Goal: Navigation & Orientation: Find specific page/section

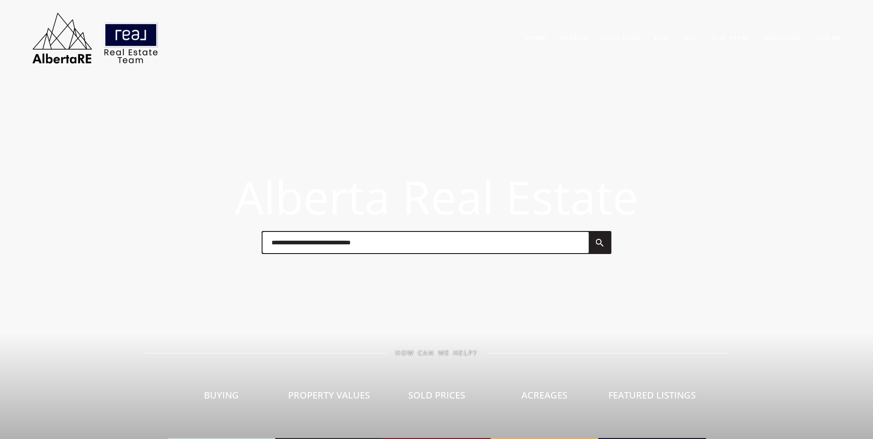
click at [303, 241] on input "text" at bounding box center [425, 242] width 326 height 21
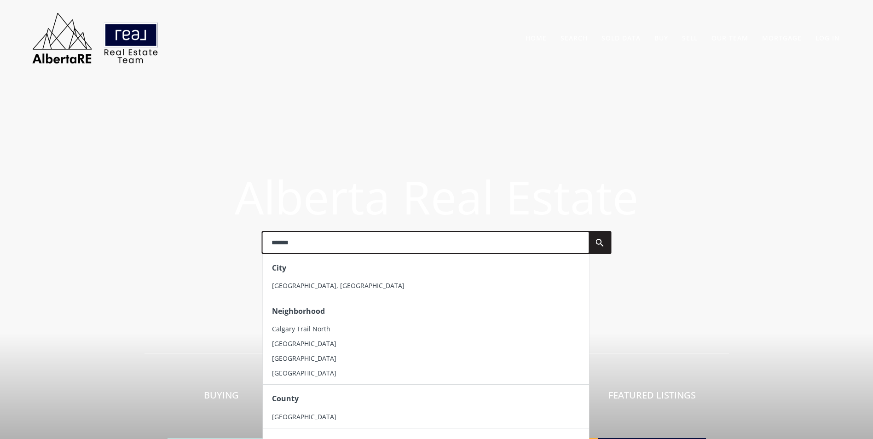
type input "*******"
click at [301, 277] on div "City" at bounding box center [425, 268] width 326 height 21
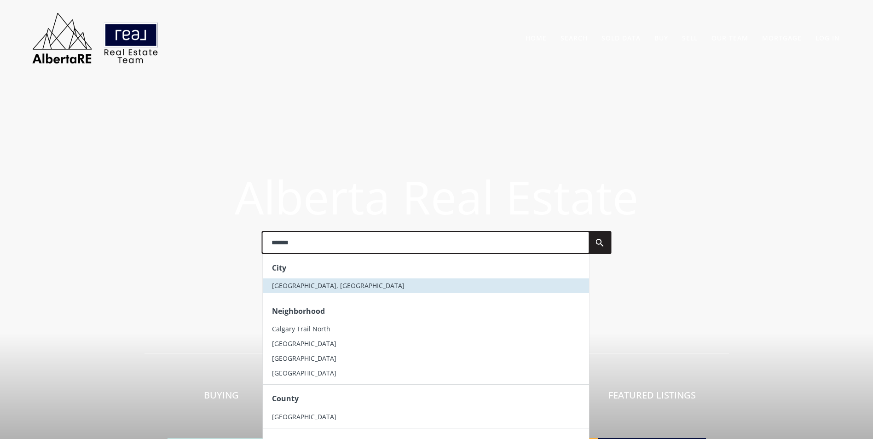
click at [304, 285] on span "[GEOGRAPHIC_DATA], [GEOGRAPHIC_DATA]" at bounding box center [338, 285] width 133 height 9
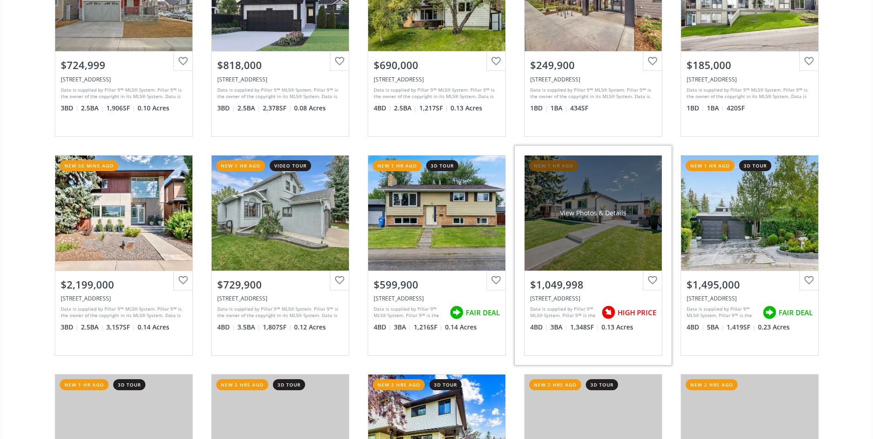
scroll to position [414, 0]
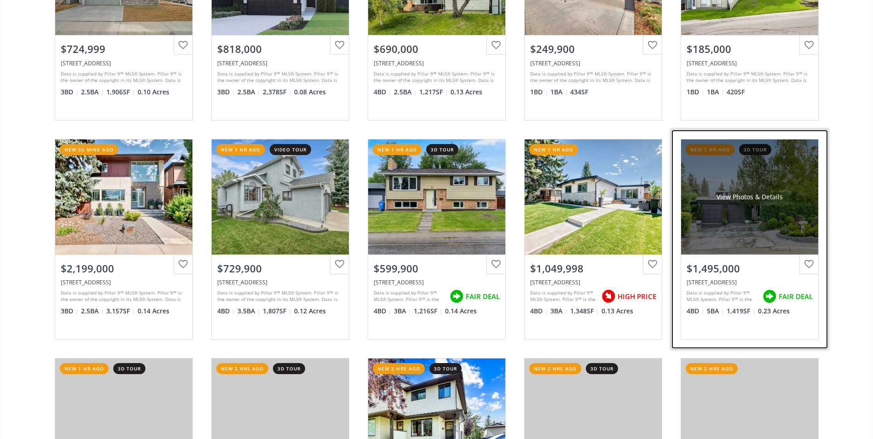
click at [768, 192] on div "View Photos & Details" at bounding box center [750, 196] width 66 height 9
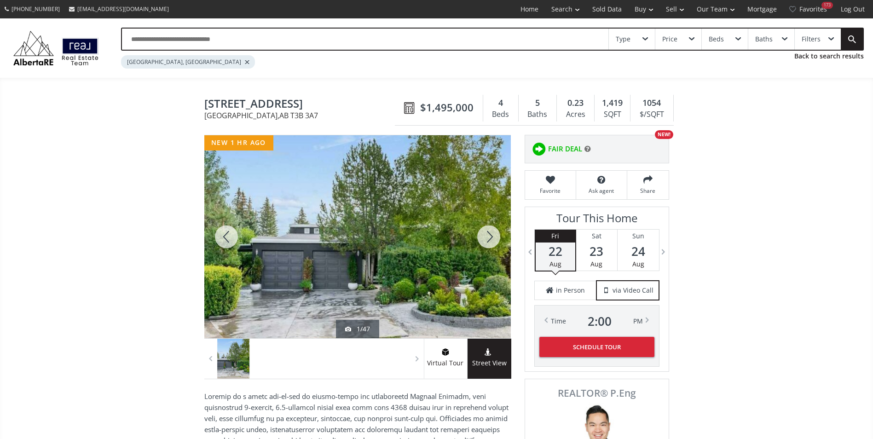
click at [496, 238] on div at bounding box center [489, 236] width 44 height 203
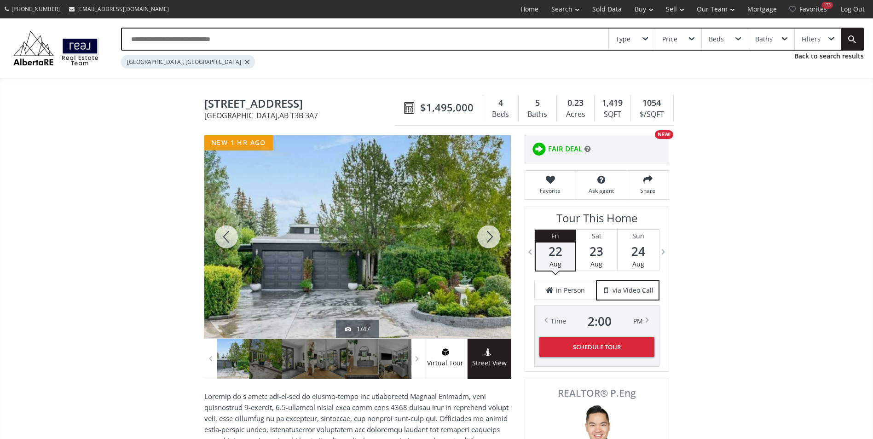
click at [496, 238] on div at bounding box center [489, 236] width 44 height 203
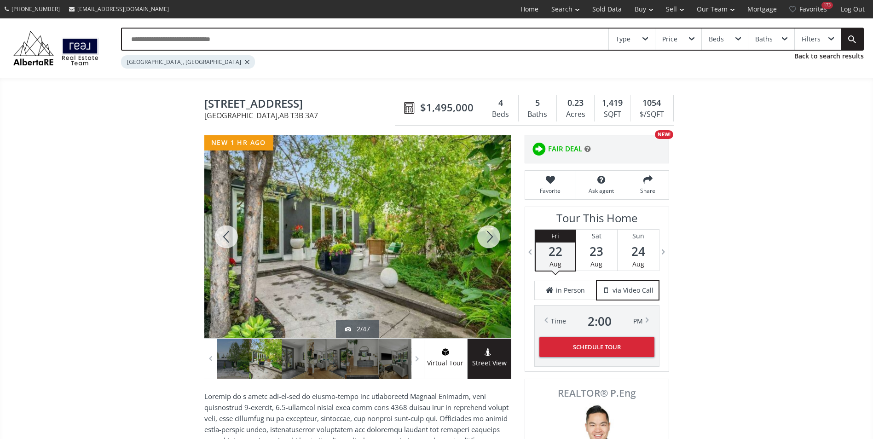
click at [496, 238] on div at bounding box center [489, 236] width 44 height 203
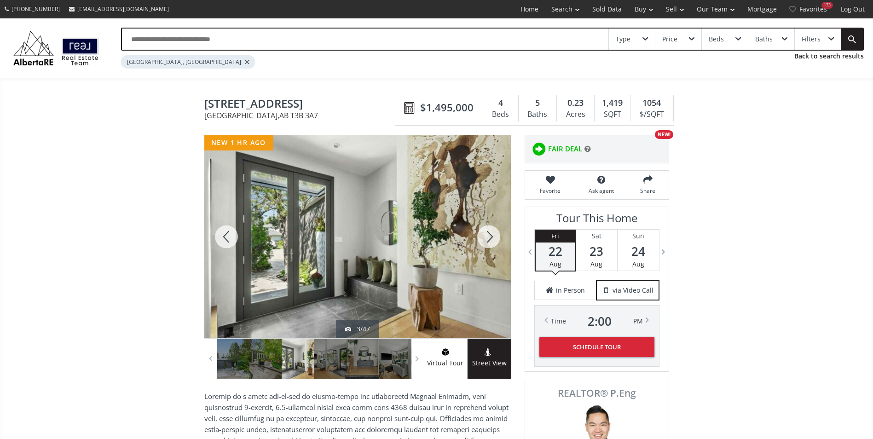
click at [496, 238] on div at bounding box center [489, 236] width 44 height 203
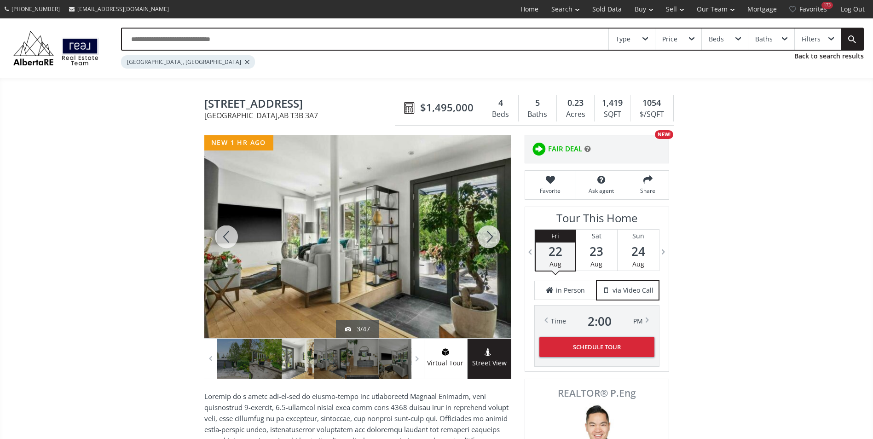
click at [496, 238] on div at bounding box center [489, 236] width 44 height 203
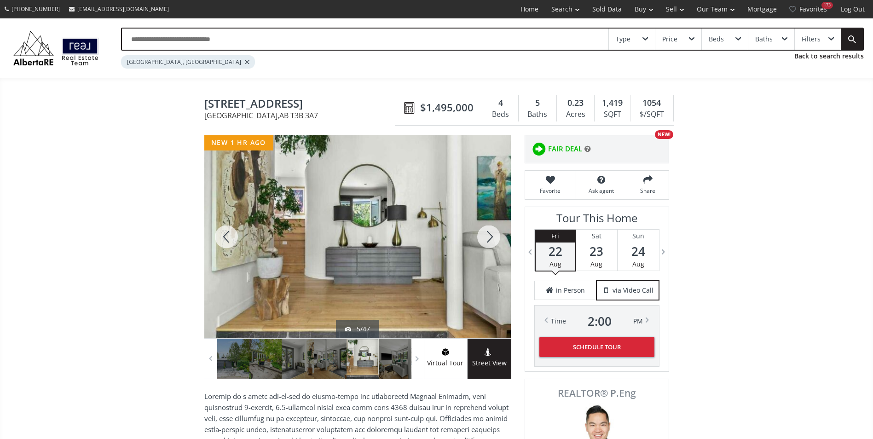
click at [496, 238] on div at bounding box center [489, 236] width 44 height 203
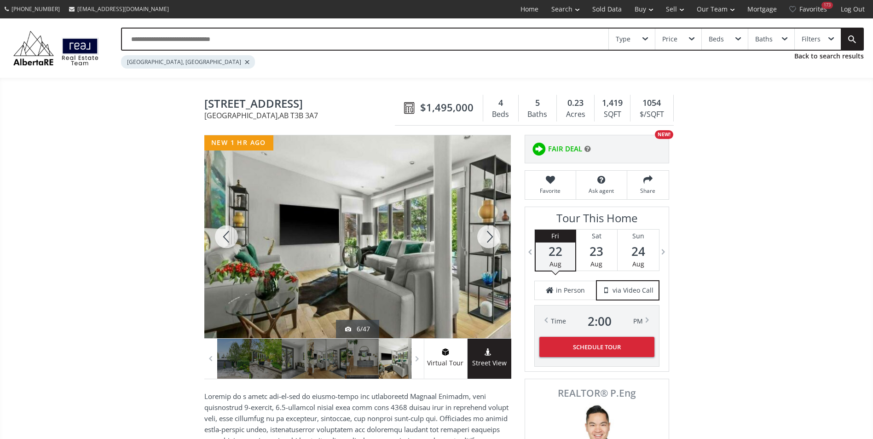
click at [496, 238] on div at bounding box center [489, 236] width 44 height 203
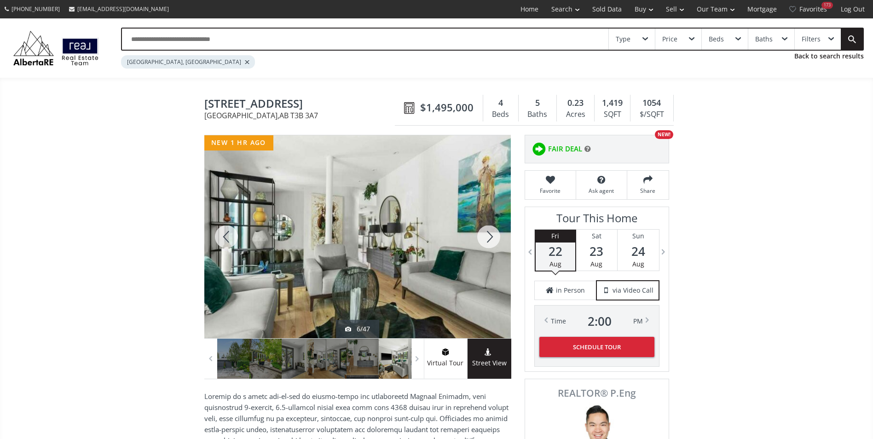
click at [496, 238] on div at bounding box center [489, 236] width 44 height 203
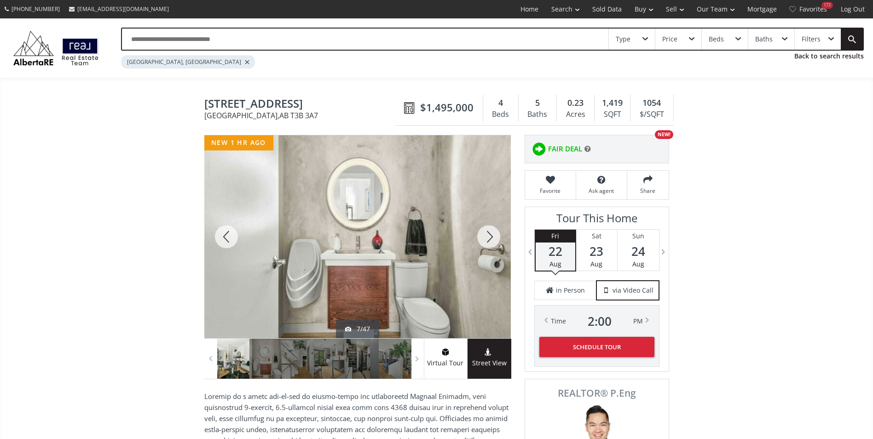
click at [496, 238] on div at bounding box center [489, 236] width 44 height 203
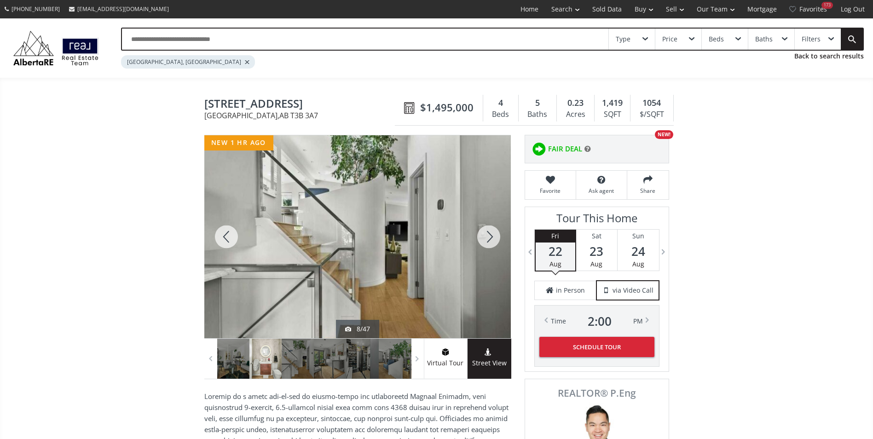
click at [496, 238] on div at bounding box center [489, 236] width 44 height 203
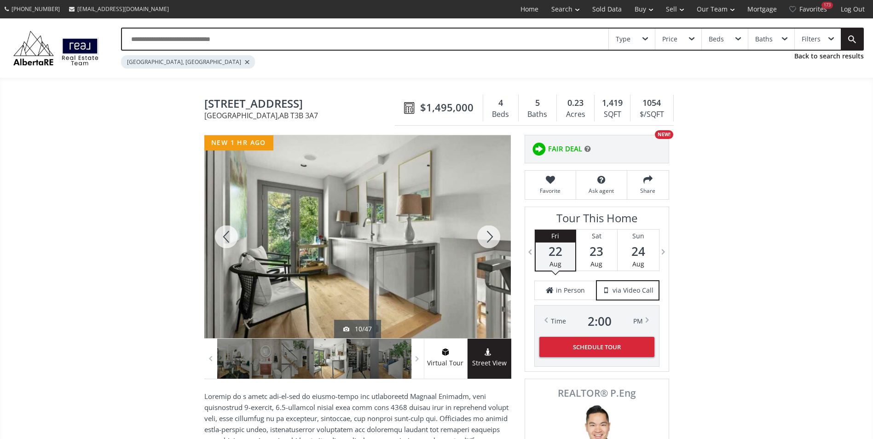
click at [496, 238] on div at bounding box center [489, 236] width 44 height 203
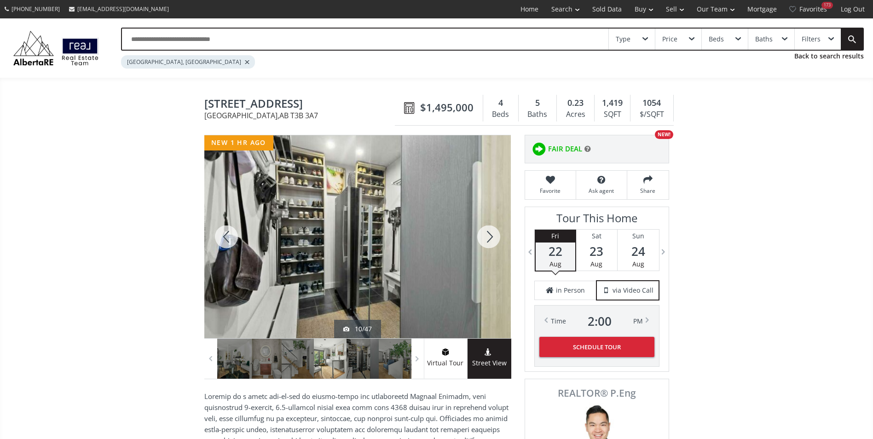
click at [496, 238] on div at bounding box center [489, 236] width 44 height 203
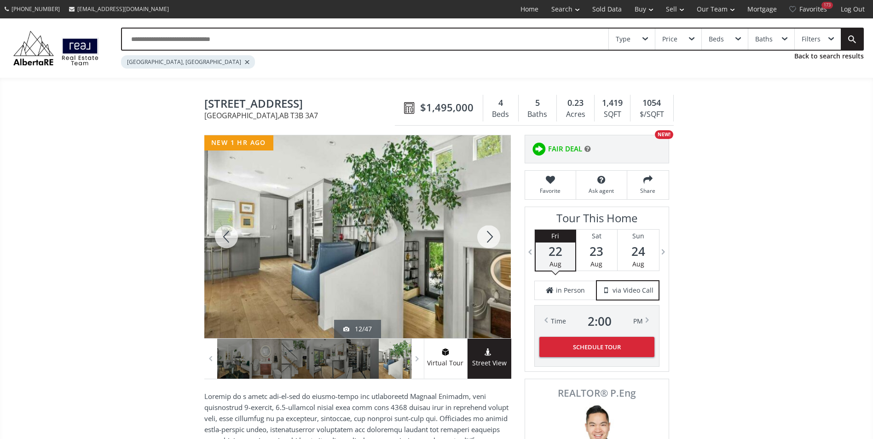
click at [496, 238] on div at bounding box center [489, 236] width 44 height 203
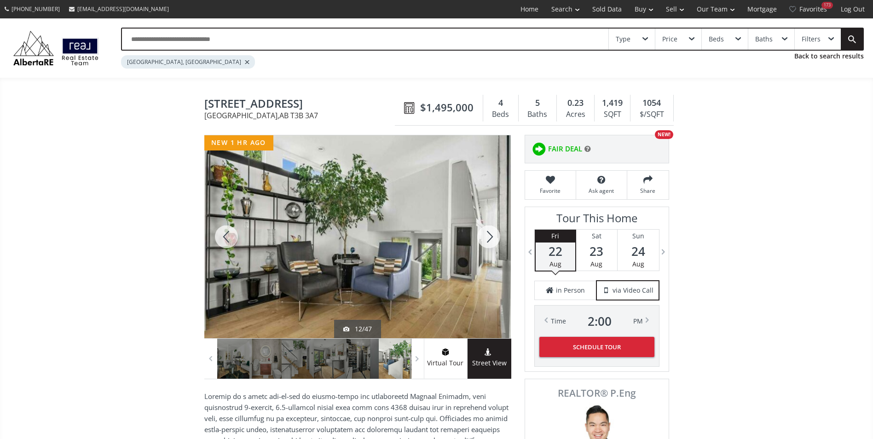
click at [496, 238] on div at bounding box center [489, 236] width 44 height 203
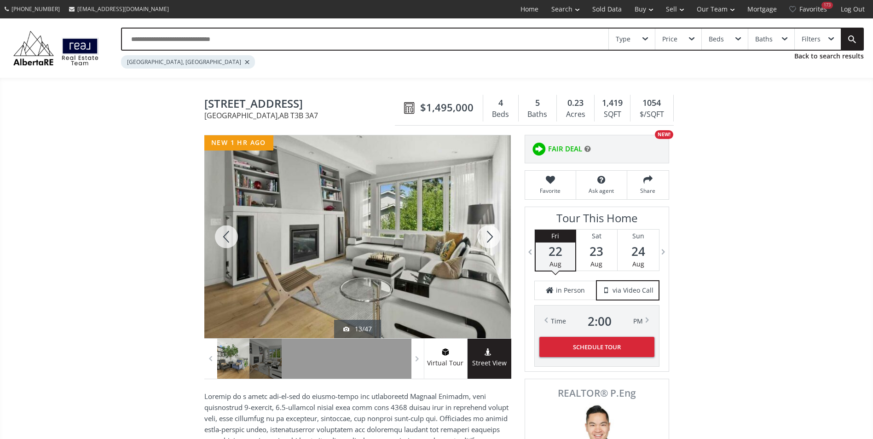
click at [496, 238] on div at bounding box center [489, 236] width 44 height 203
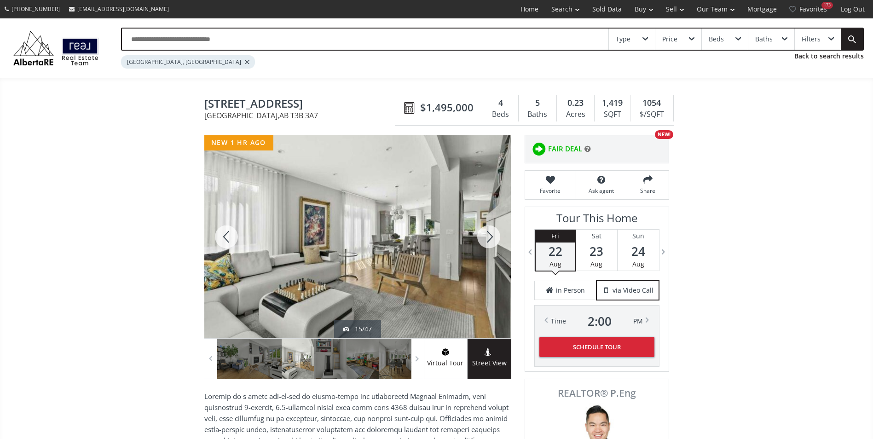
click at [496, 238] on div at bounding box center [489, 236] width 44 height 203
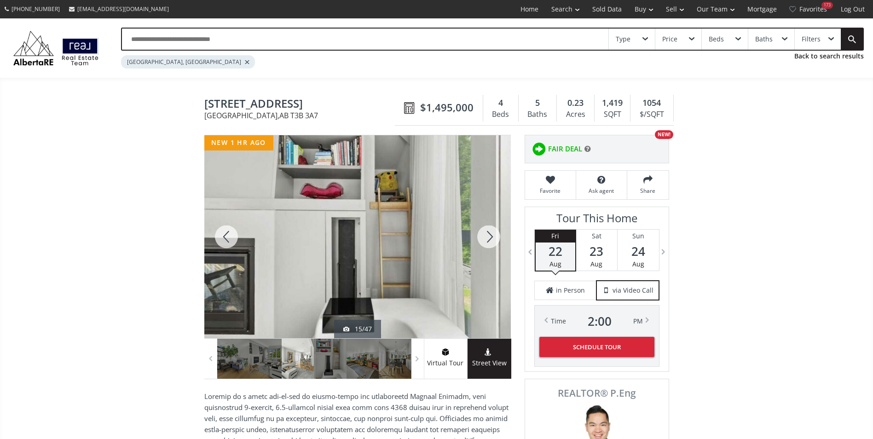
click at [496, 238] on div at bounding box center [489, 236] width 44 height 203
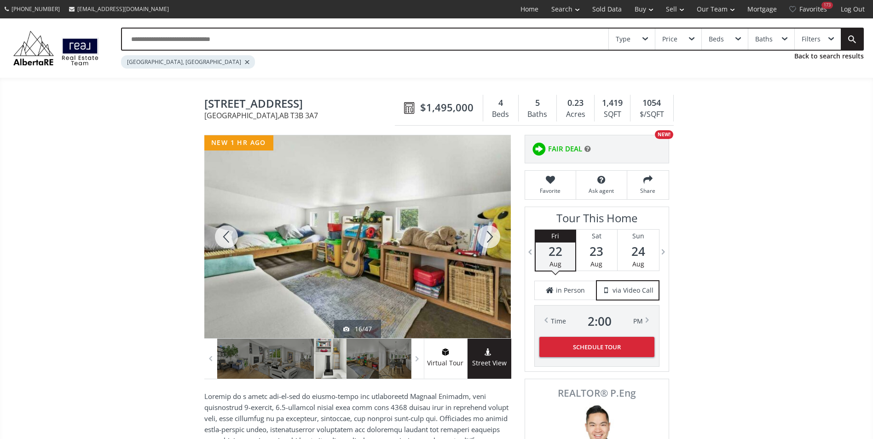
click at [496, 238] on div at bounding box center [489, 236] width 44 height 203
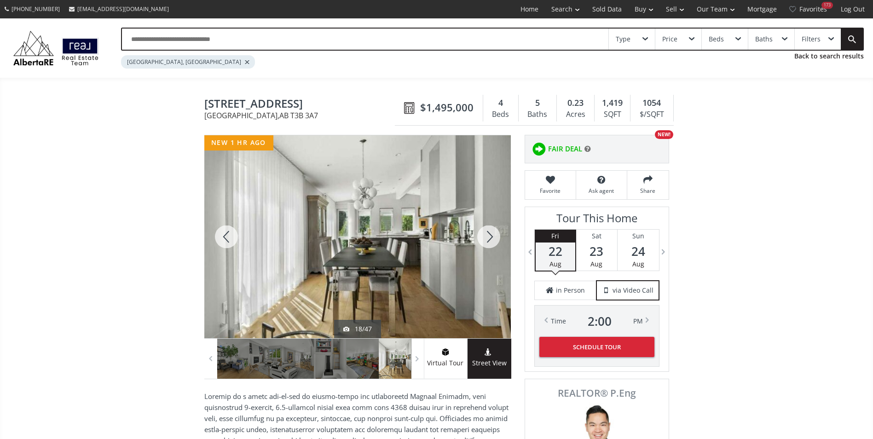
click at [496, 238] on div at bounding box center [489, 236] width 44 height 203
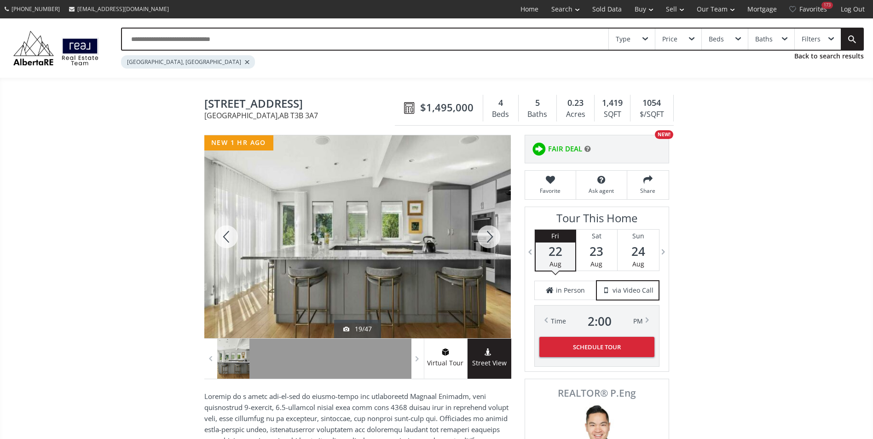
click at [496, 238] on div at bounding box center [489, 236] width 44 height 203
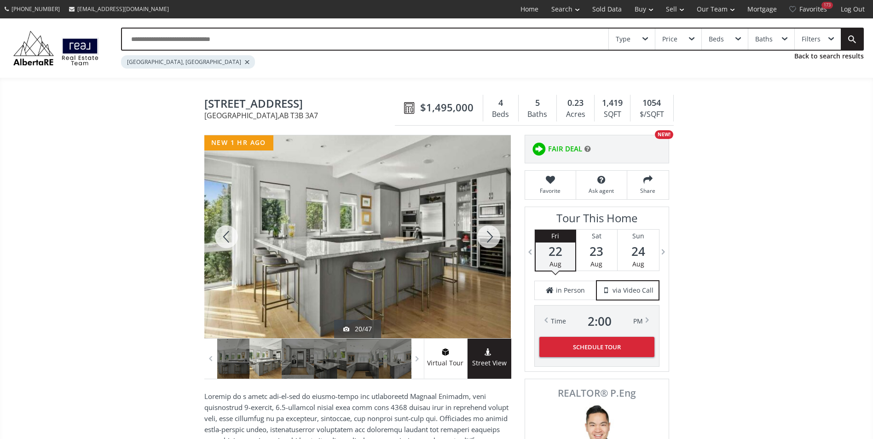
click at [496, 238] on div at bounding box center [489, 236] width 44 height 203
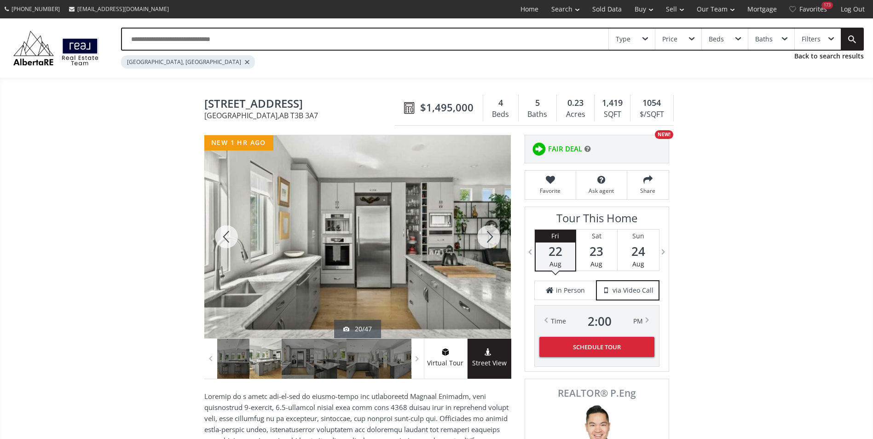
click at [496, 238] on div at bounding box center [489, 236] width 44 height 203
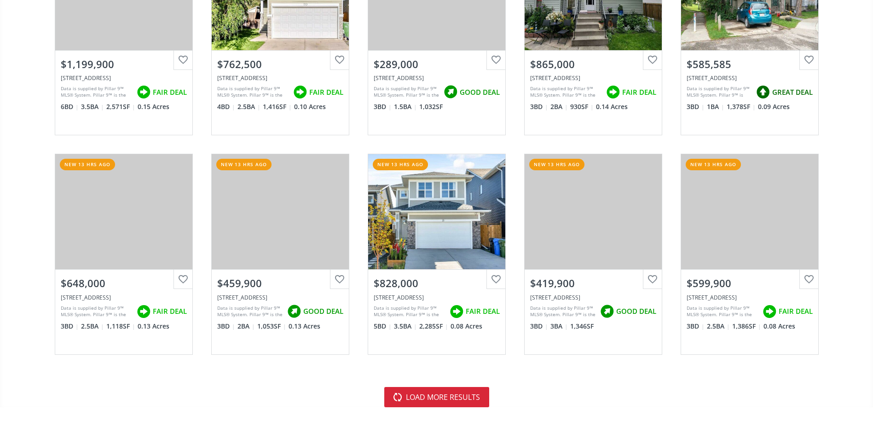
scroll to position [2072, 0]
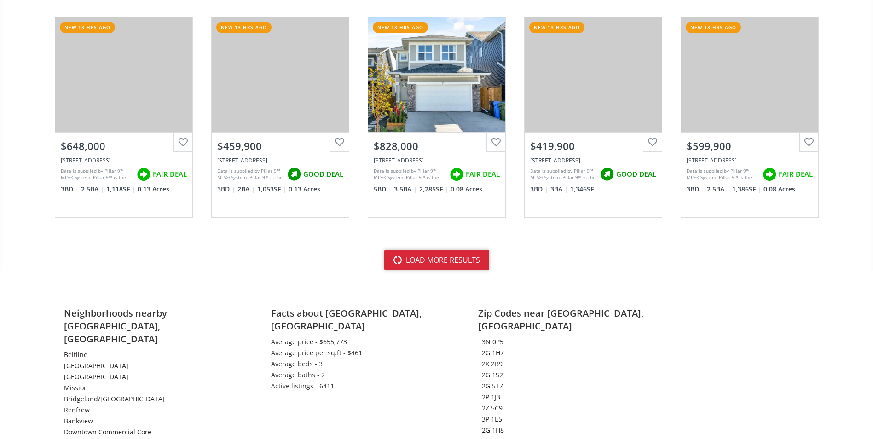
click at [394, 257] on button "load more results" at bounding box center [436, 260] width 105 height 20
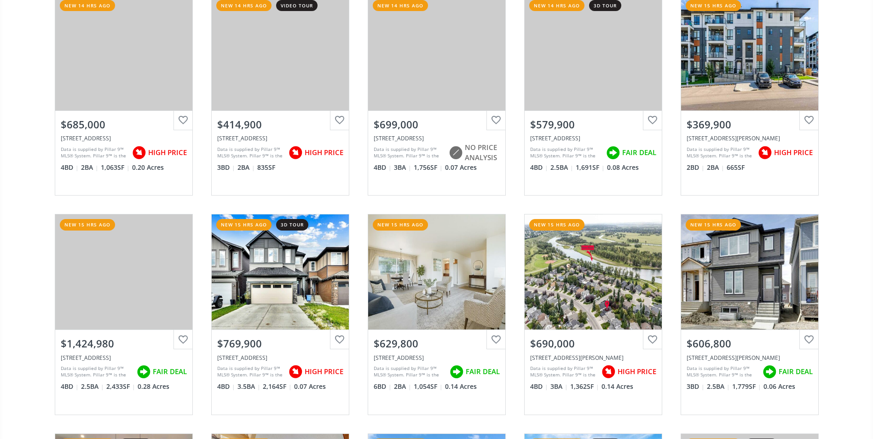
scroll to position [0, 0]
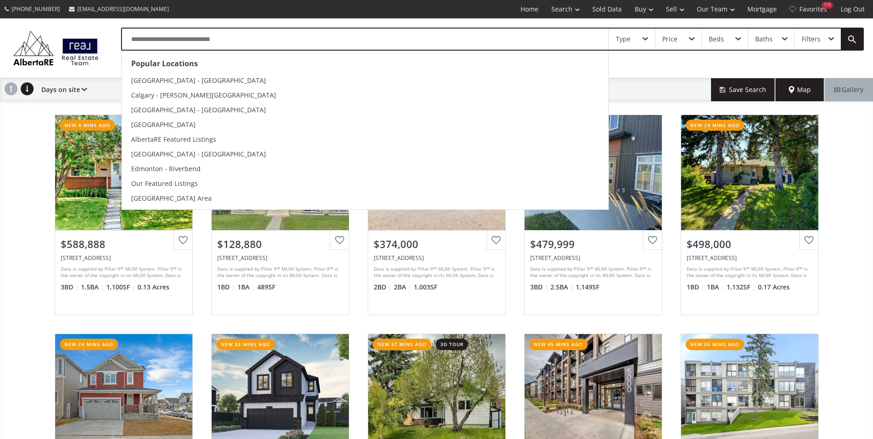
click at [206, 32] on input "text" at bounding box center [365, 39] width 487 height 21
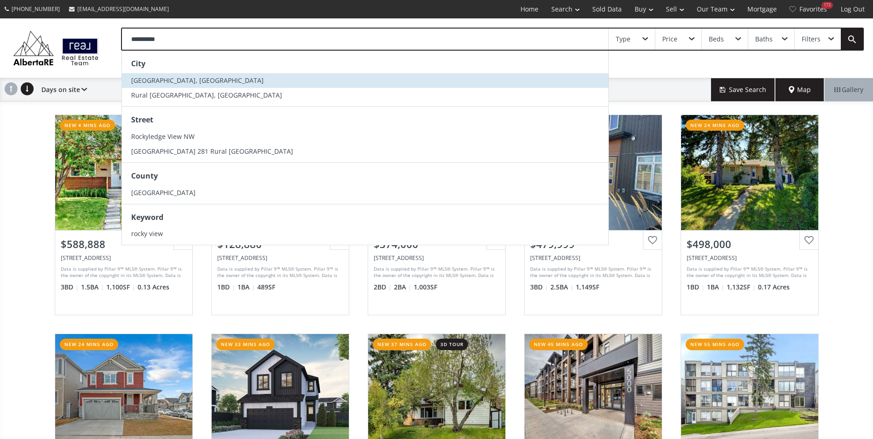
type input "**********"
click at [199, 86] on li "[GEOGRAPHIC_DATA], [GEOGRAPHIC_DATA]" at bounding box center [365, 80] width 487 height 15
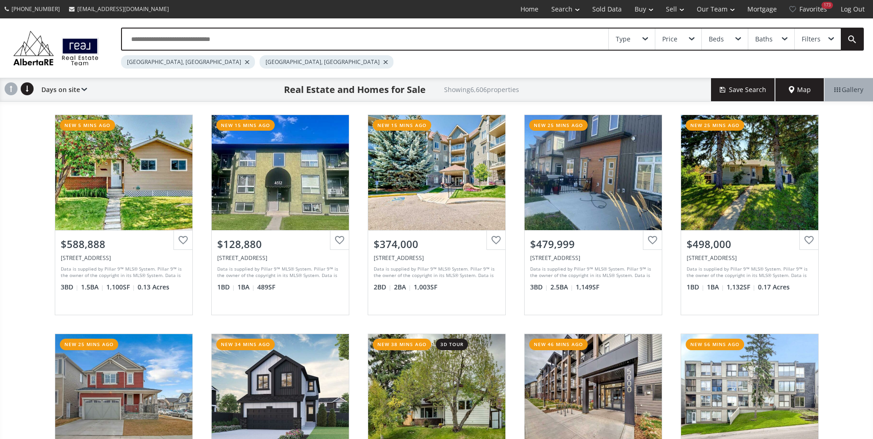
click at [161, 62] on div "[GEOGRAPHIC_DATA], [GEOGRAPHIC_DATA]" at bounding box center [188, 61] width 134 height 13
click at [245, 61] on div at bounding box center [247, 62] width 5 height 4
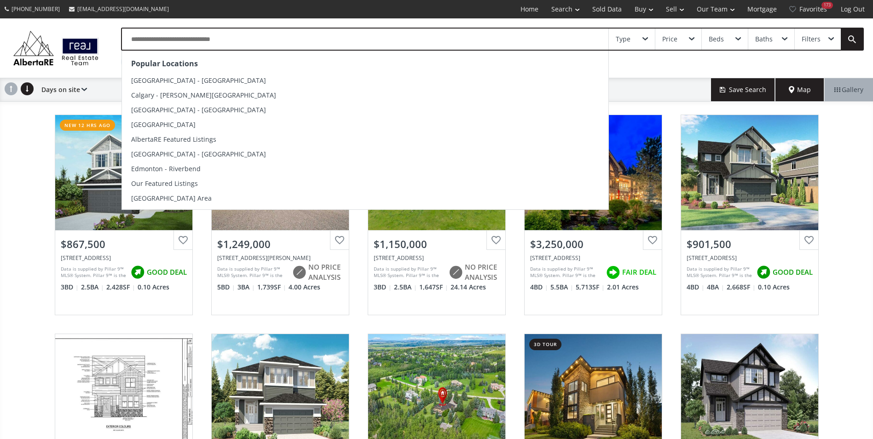
click at [206, 33] on input "text" at bounding box center [365, 39] width 487 height 21
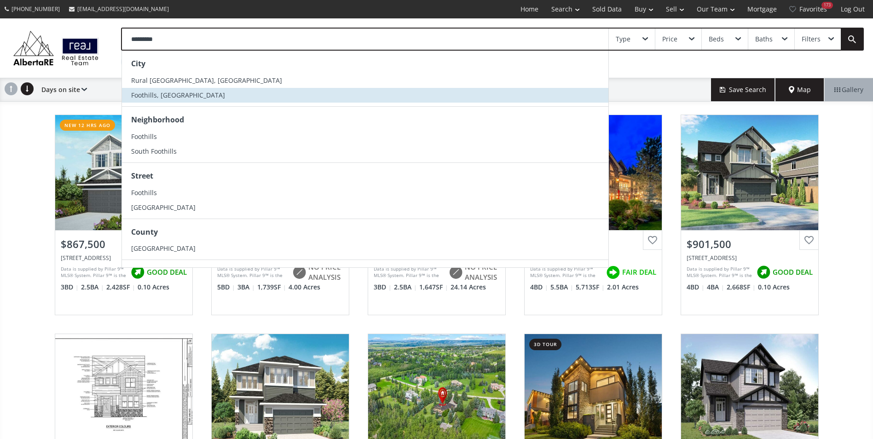
type input "*********"
click at [192, 98] on li "Foothills, [GEOGRAPHIC_DATA]" at bounding box center [365, 95] width 487 height 15
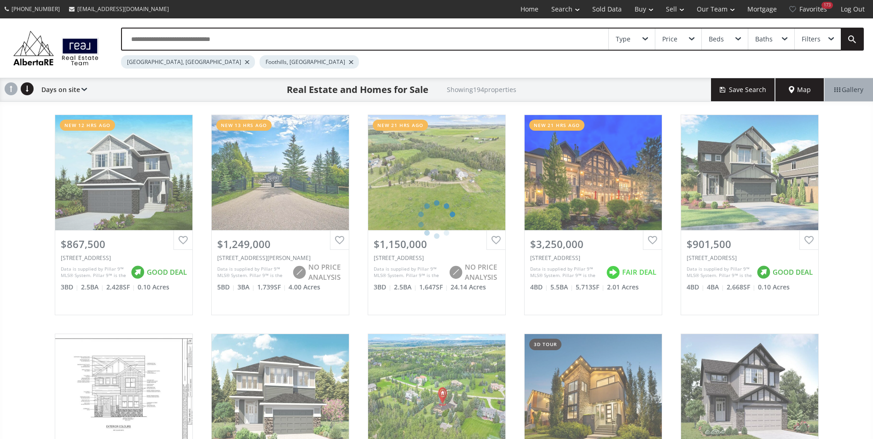
click at [245, 64] on div at bounding box center [247, 62] width 5 height 4
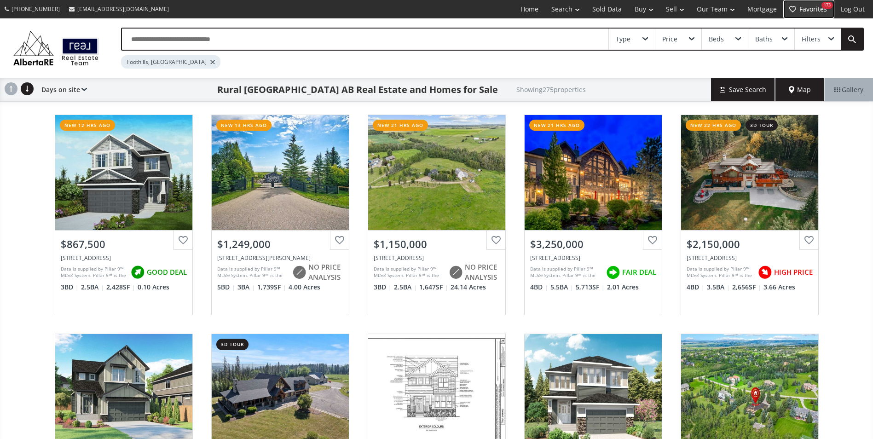
click at [813, 4] on link "Favorites 173" at bounding box center [809, 9] width 51 height 18
